Goal: Information Seeking & Learning: Find specific fact

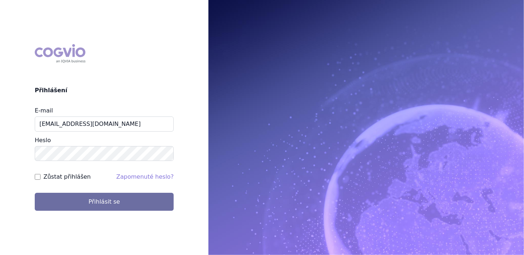
click at [68, 179] on label "Zůstat přihlášen" at bounding box center [66, 177] width 47 height 9
click at [41, 179] on input "Zůstat přihlášen" at bounding box center [38, 177] width 6 height 6
checkbox input "true"
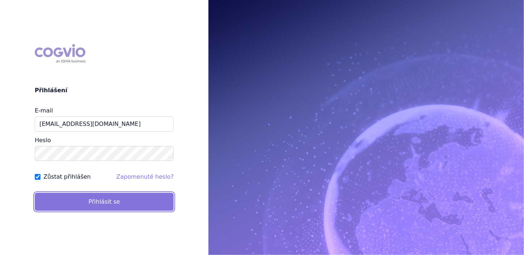
click at [74, 199] on button "Přihlásit se" at bounding box center [104, 202] width 139 height 18
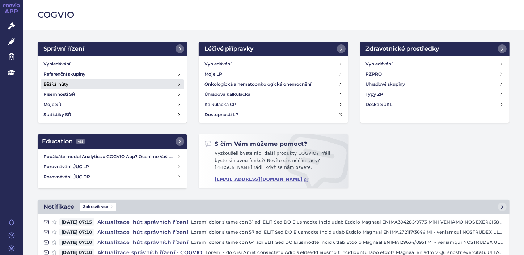
click at [70, 83] on link "Běžící lhůty" at bounding box center [113, 84] width 144 height 10
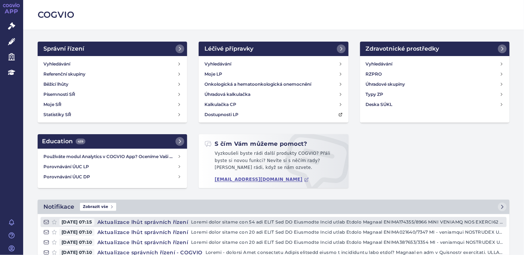
scroll to position [194, 0]
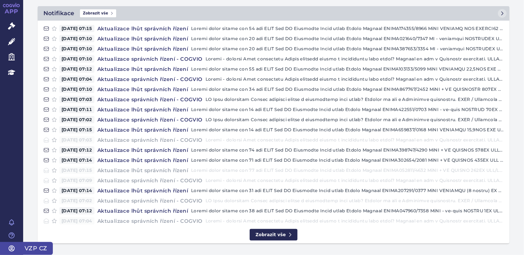
click at [10, 249] on icon at bounding box center [11, 248] width 7 height 7
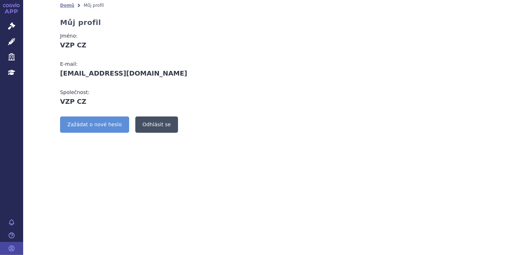
click at [153, 122] on link "Odhlásit se" at bounding box center [156, 125] width 43 height 16
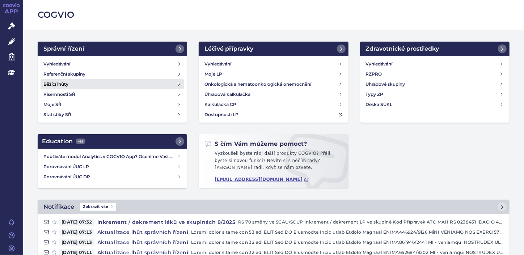
click at [52, 86] on h4 "Běžící lhůty" at bounding box center [55, 84] width 25 height 7
click at [63, 85] on h4 "Běžící lhůty" at bounding box center [55, 84] width 25 height 7
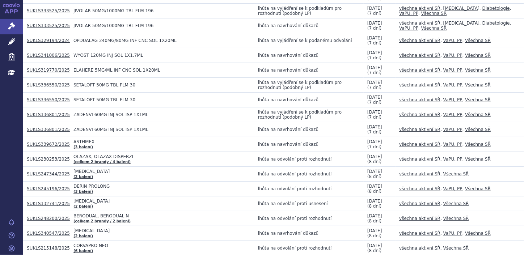
scroll to position [1557, 0]
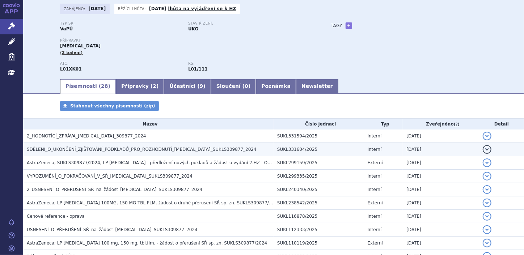
scroll to position [46, 0]
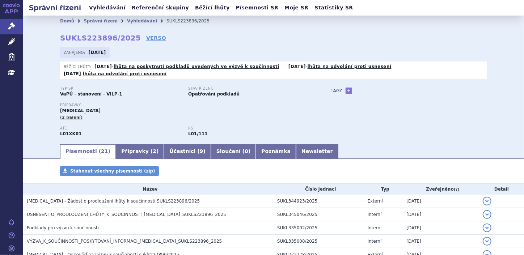
click at [110, 9] on link "Vyhledávání" at bounding box center [107, 8] width 41 height 10
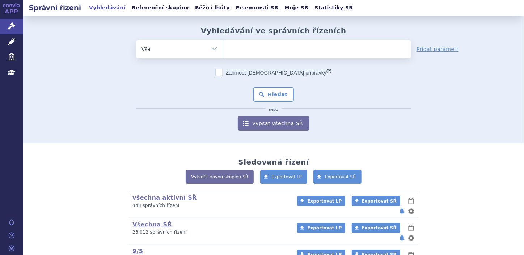
click at [300, 51] on ul at bounding box center [317, 47] width 188 height 15
click at [223, 51] on select at bounding box center [223, 49] width 0 height 18
type input "oz"
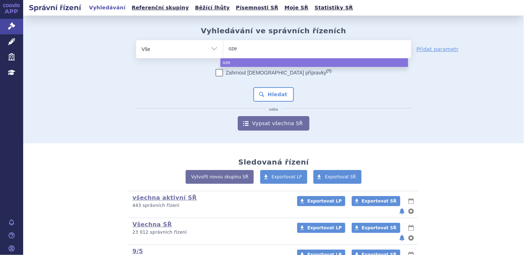
type input "ozem"
type input "ozempic"
select select "ozempic"
click at [285, 92] on button "Hledat" at bounding box center [273, 94] width 41 height 14
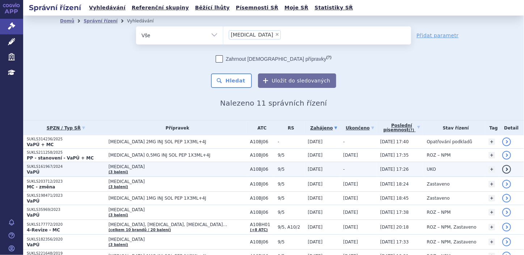
click at [45, 168] on p "SUKLS161967/2024" at bounding box center [66, 166] width 78 height 5
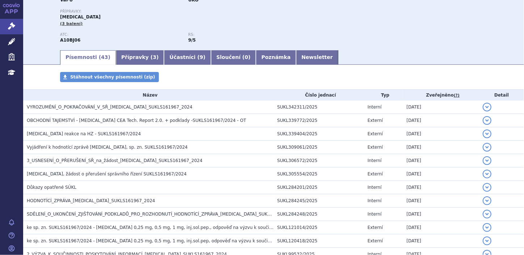
scroll to position [92, 0]
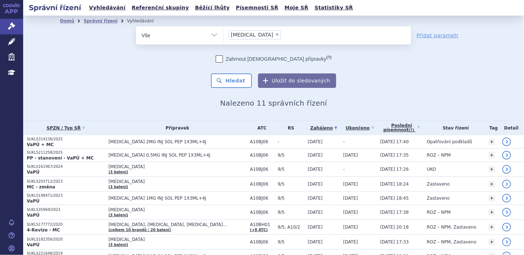
click at [41, 134] on th "SPZN / Typ SŘ" at bounding box center [64, 128] width 82 height 15
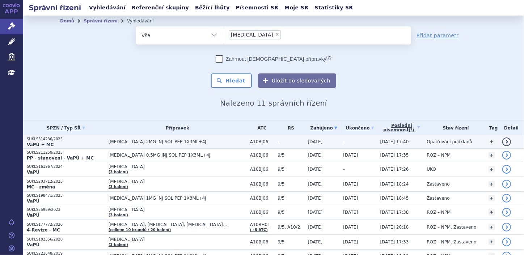
click at [45, 143] on strong "VaPÚ + MC" at bounding box center [40, 144] width 27 height 5
